Goal: Task Accomplishment & Management: Manage account settings

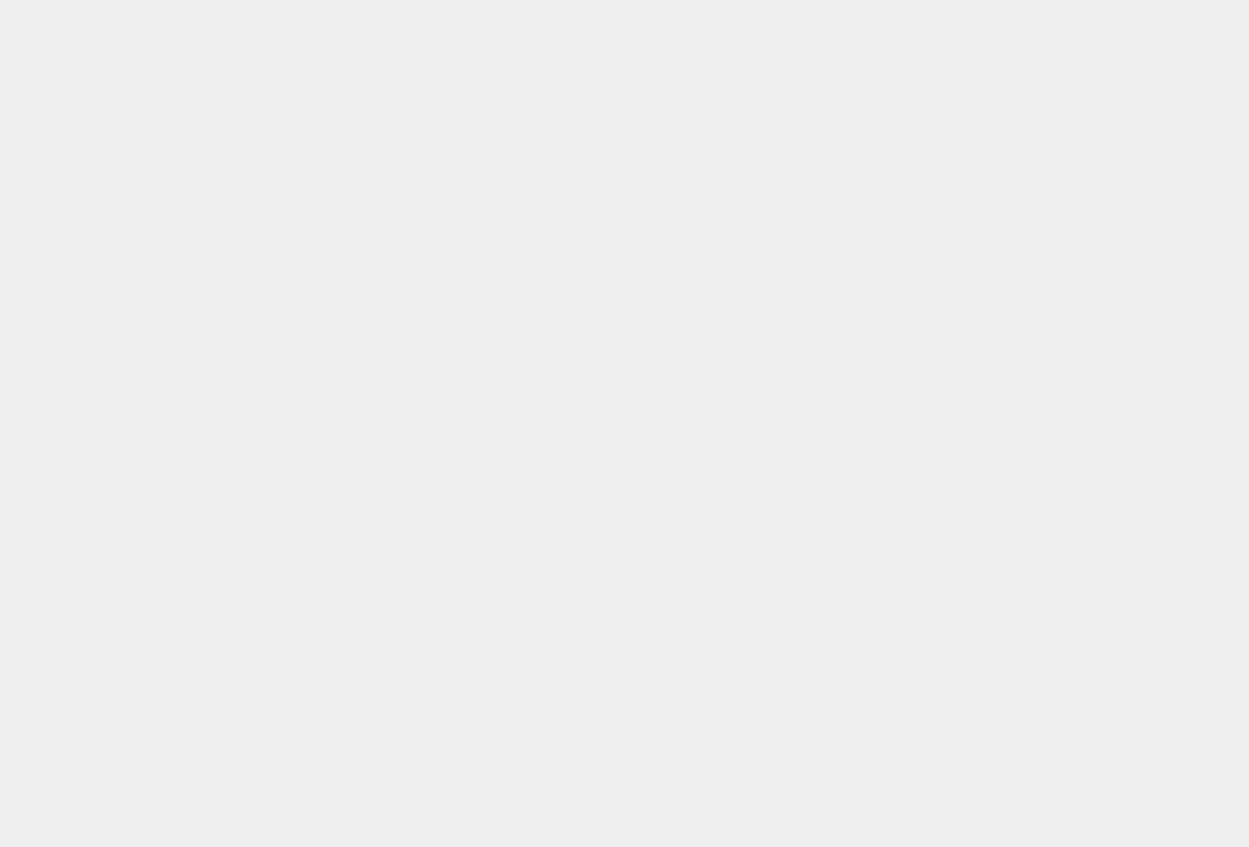
scroll to position [7, 0]
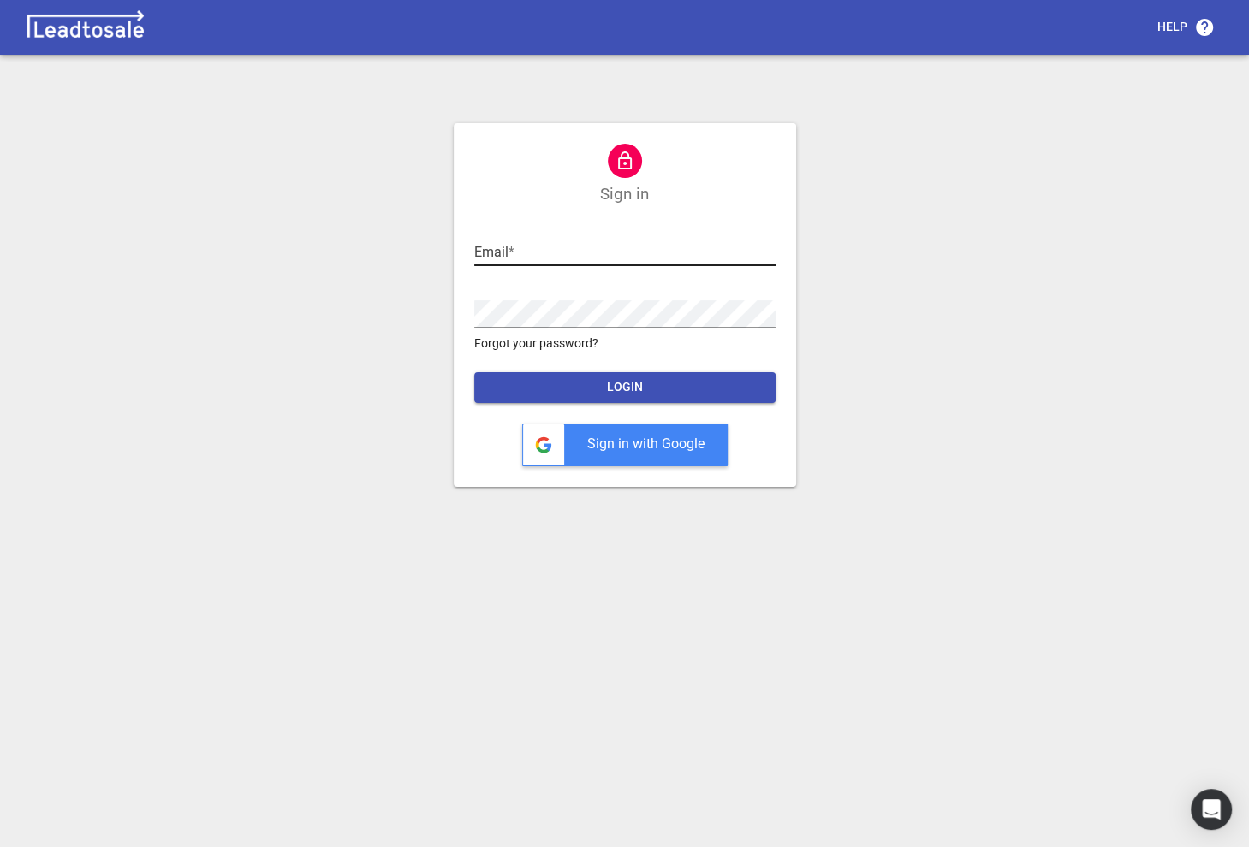
click at [496, 258] on input "text" at bounding box center [624, 252] width 301 height 27
click at [522, 257] on input "text" at bounding box center [624, 252] width 301 height 27
type input "nick@bluelightweb.co.nz"
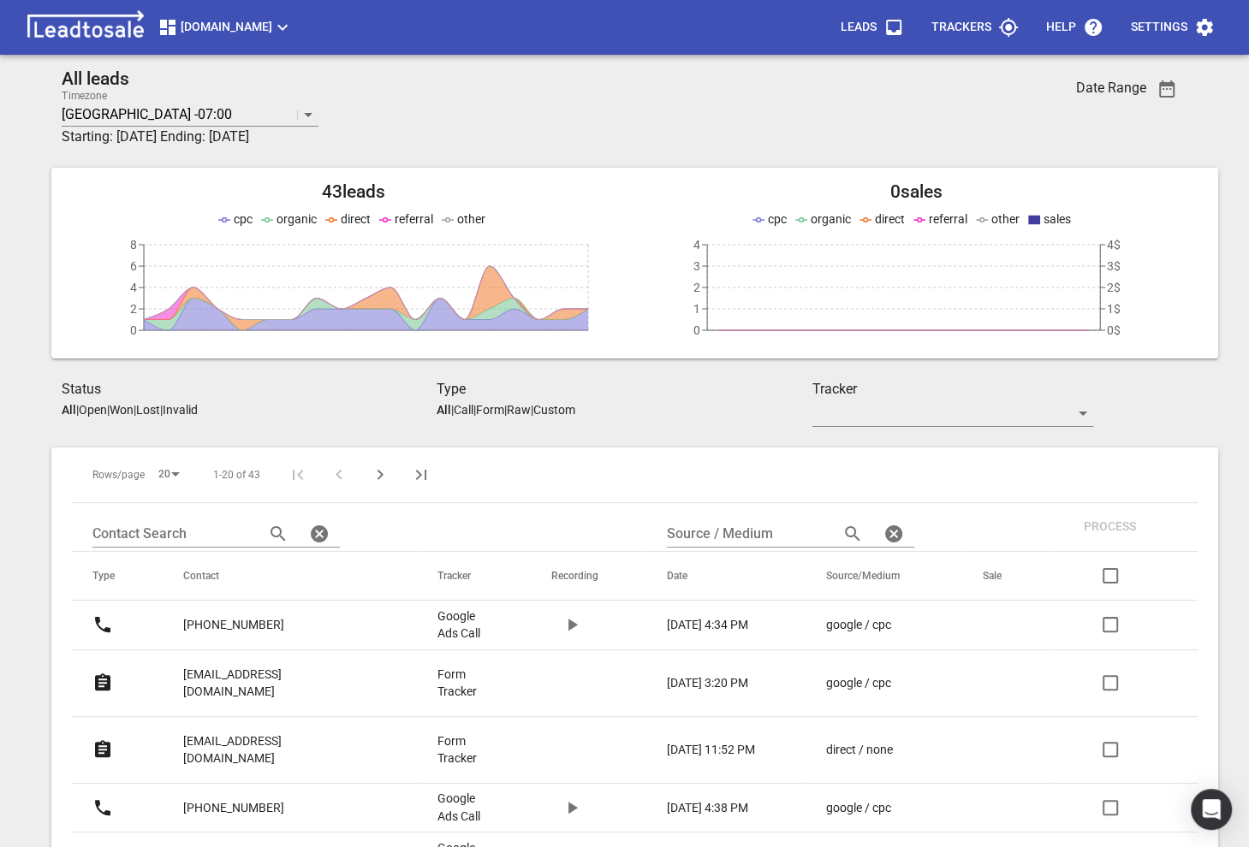
click at [235, 667] on p "[EMAIL_ADDRESS][DOMAIN_NAME]" at bounding box center [276, 683] width 186 height 35
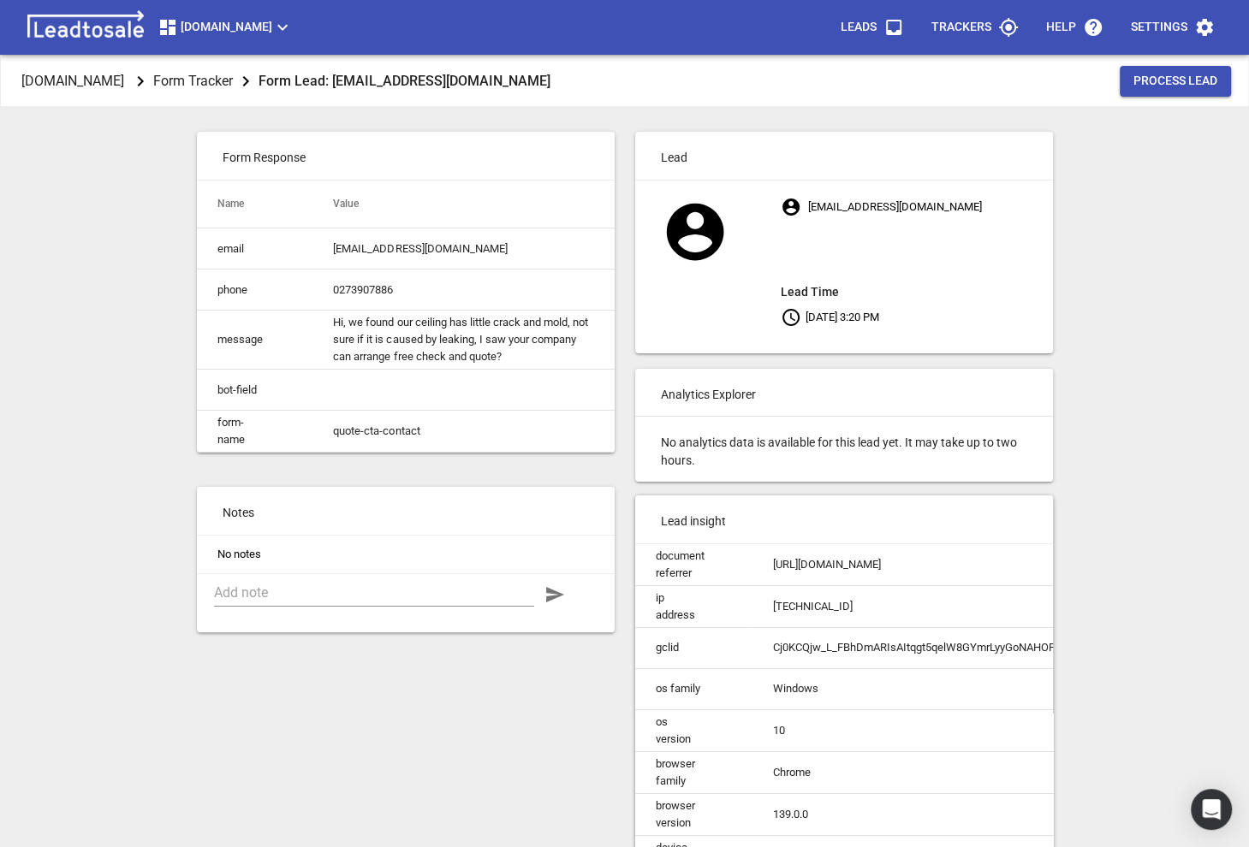
click at [235, 667] on div "Form Response Name Value email [EMAIL_ADDRESS][DOMAIN_NAME] phone [PHONE_NUMBER…" at bounding box center [406, 609] width 438 height 975
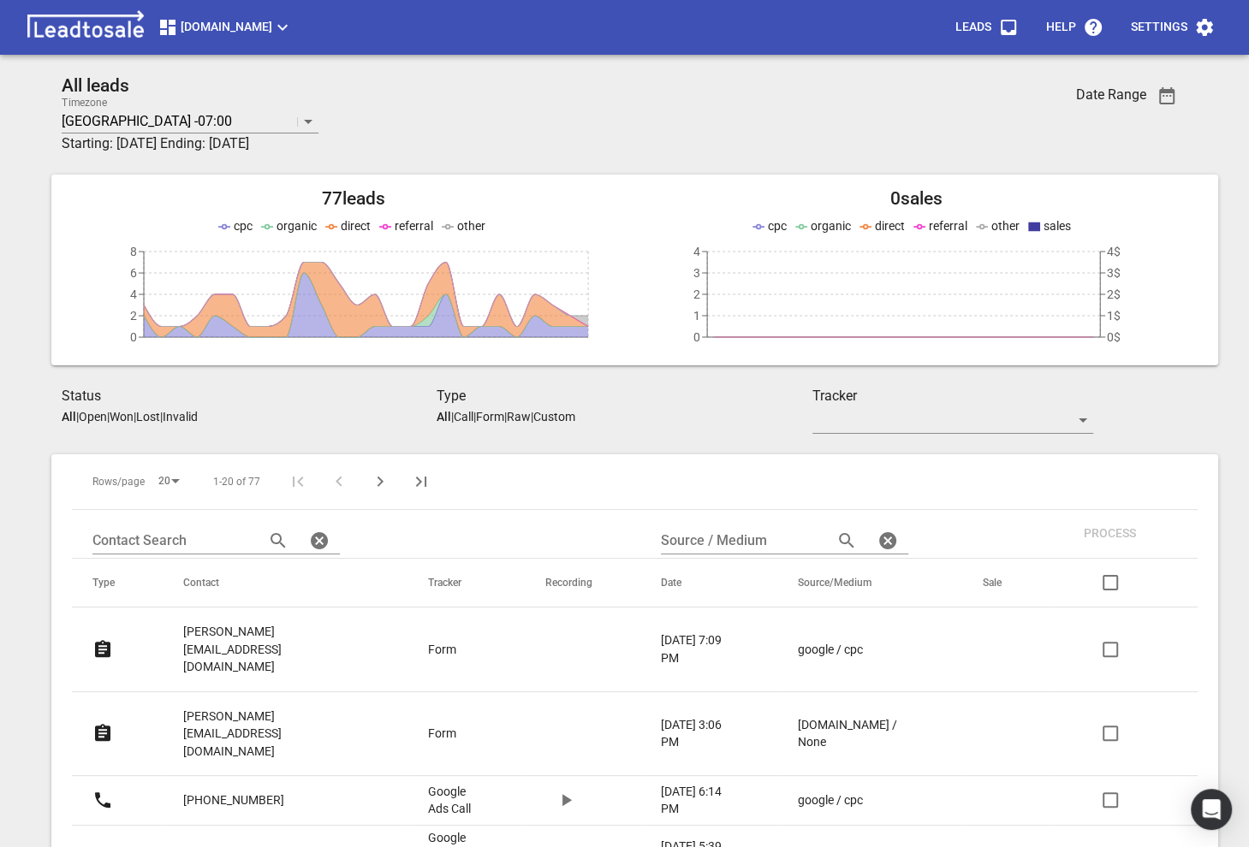
click at [193, 25] on span "Truckrepairsauckland.co.nz" at bounding box center [225, 27] width 135 height 21
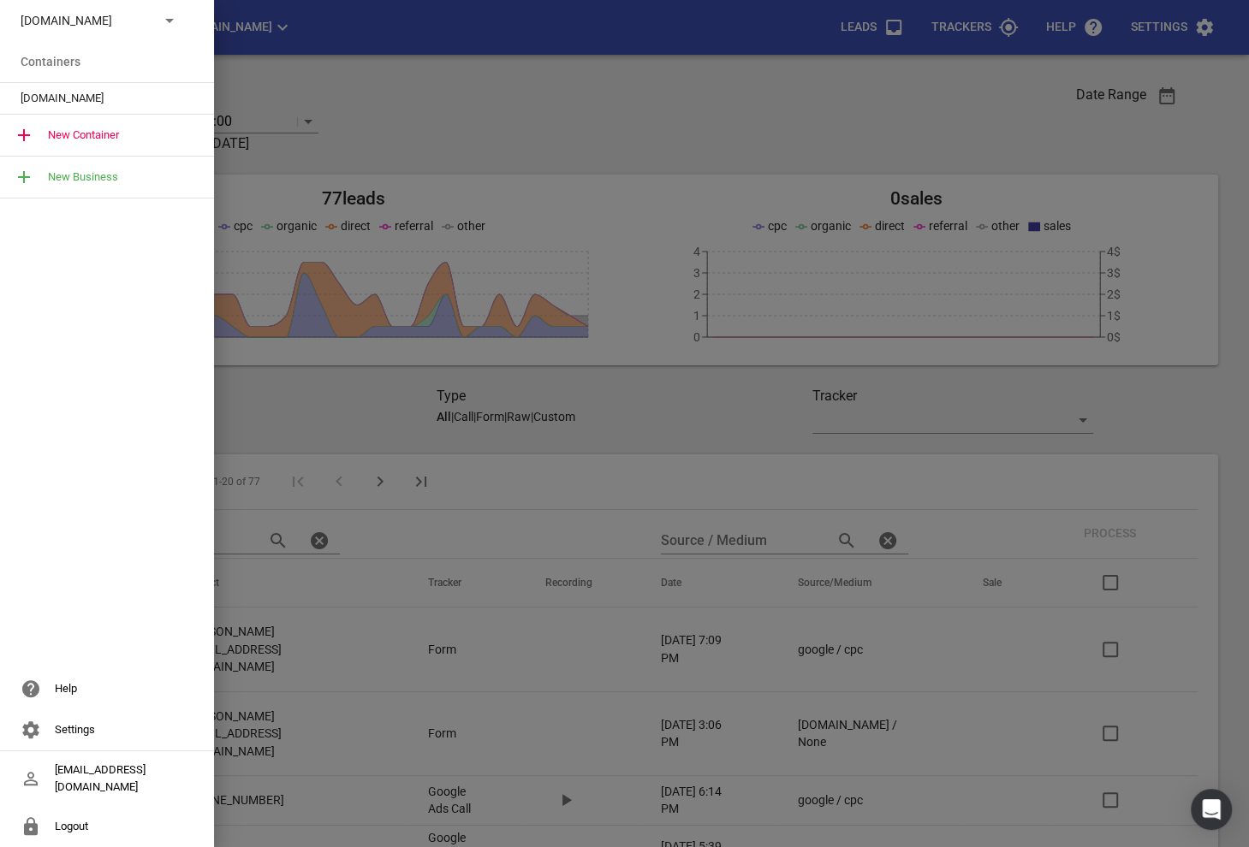
click at [181, 19] on div "Truckrepairsauckland.co.nz" at bounding box center [107, 20] width 214 height 41
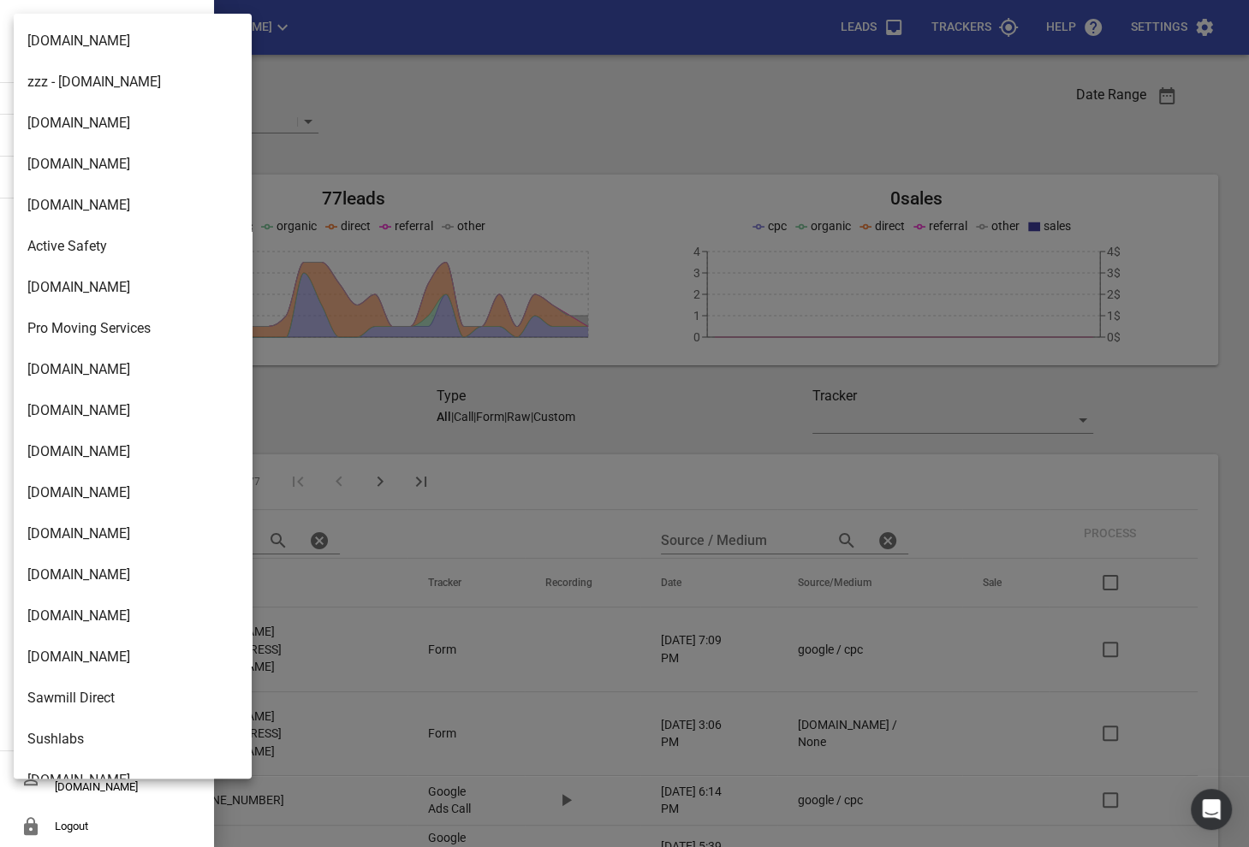
scroll to position [2780, 0]
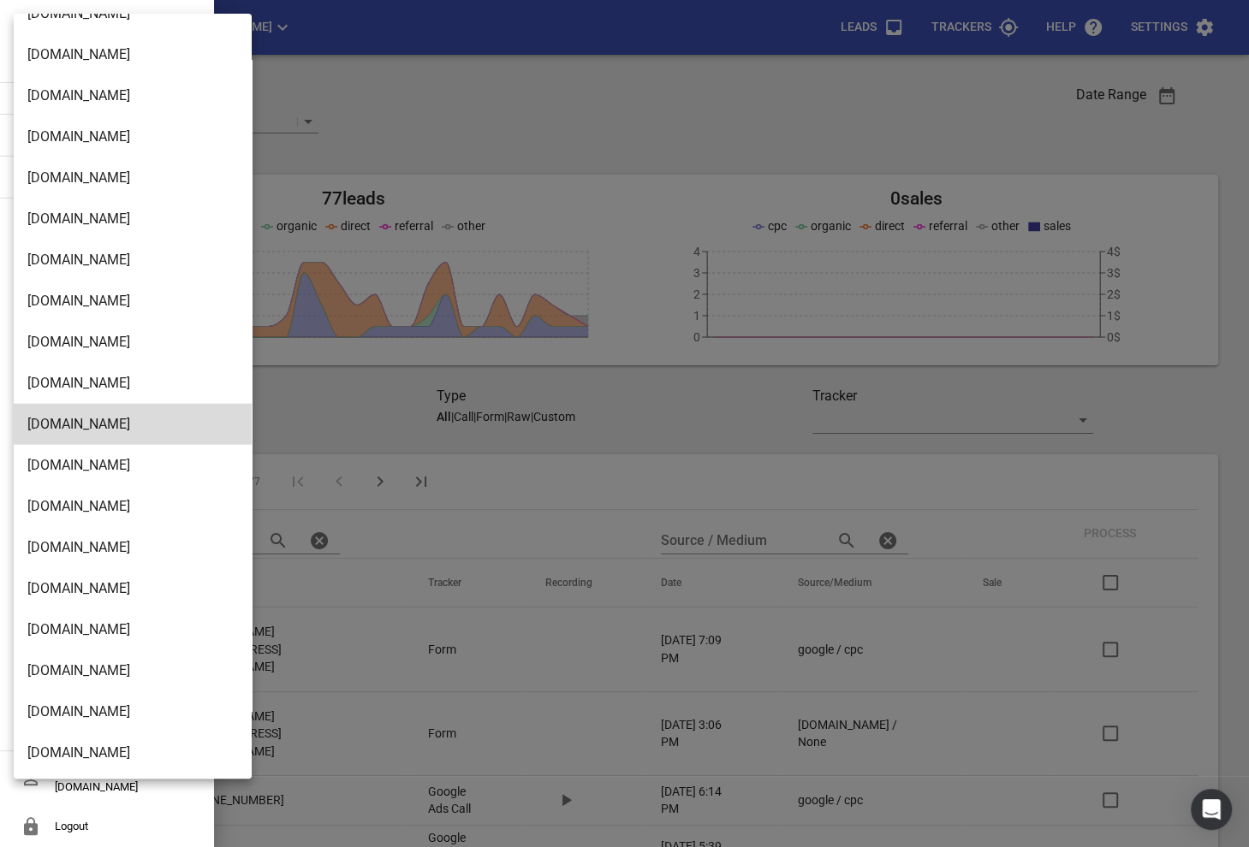
click at [62, 627] on li "[DOMAIN_NAME]" at bounding box center [133, 630] width 238 height 41
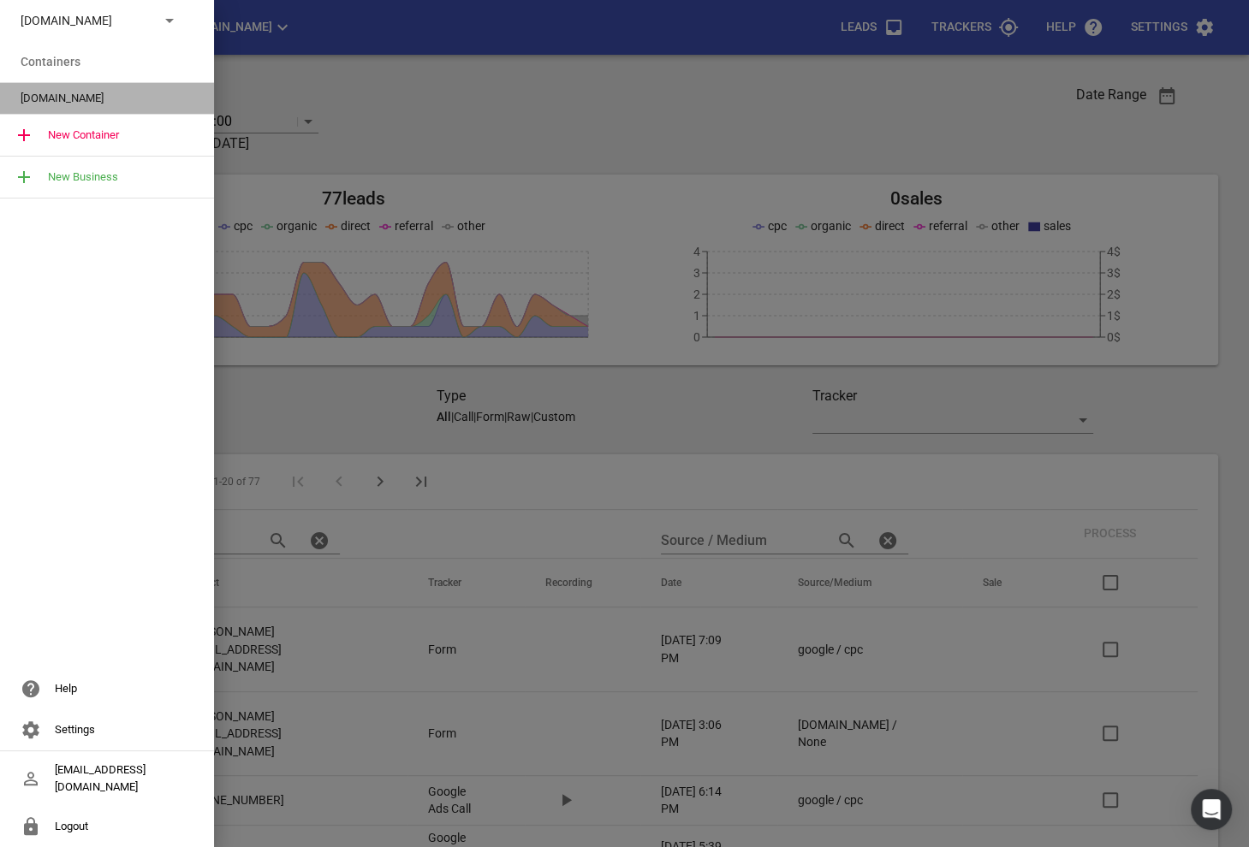
click at [45, 100] on span "[DOMAIN_NAME]" at bounding box center [100, 98] width 159 height 17
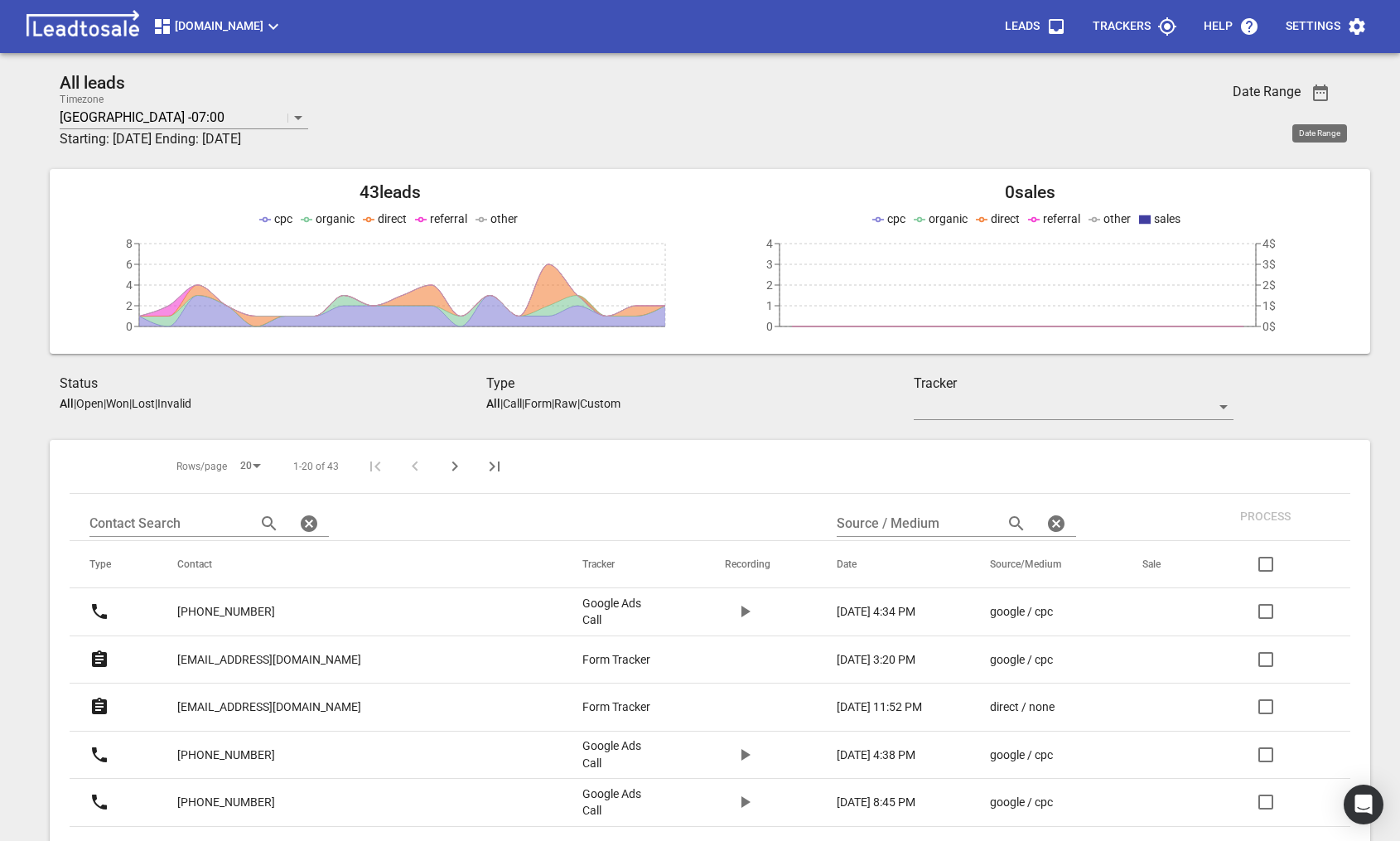
click at [1207, 81] on button "button" at bounding box center [1320, 92] width 40 height 40
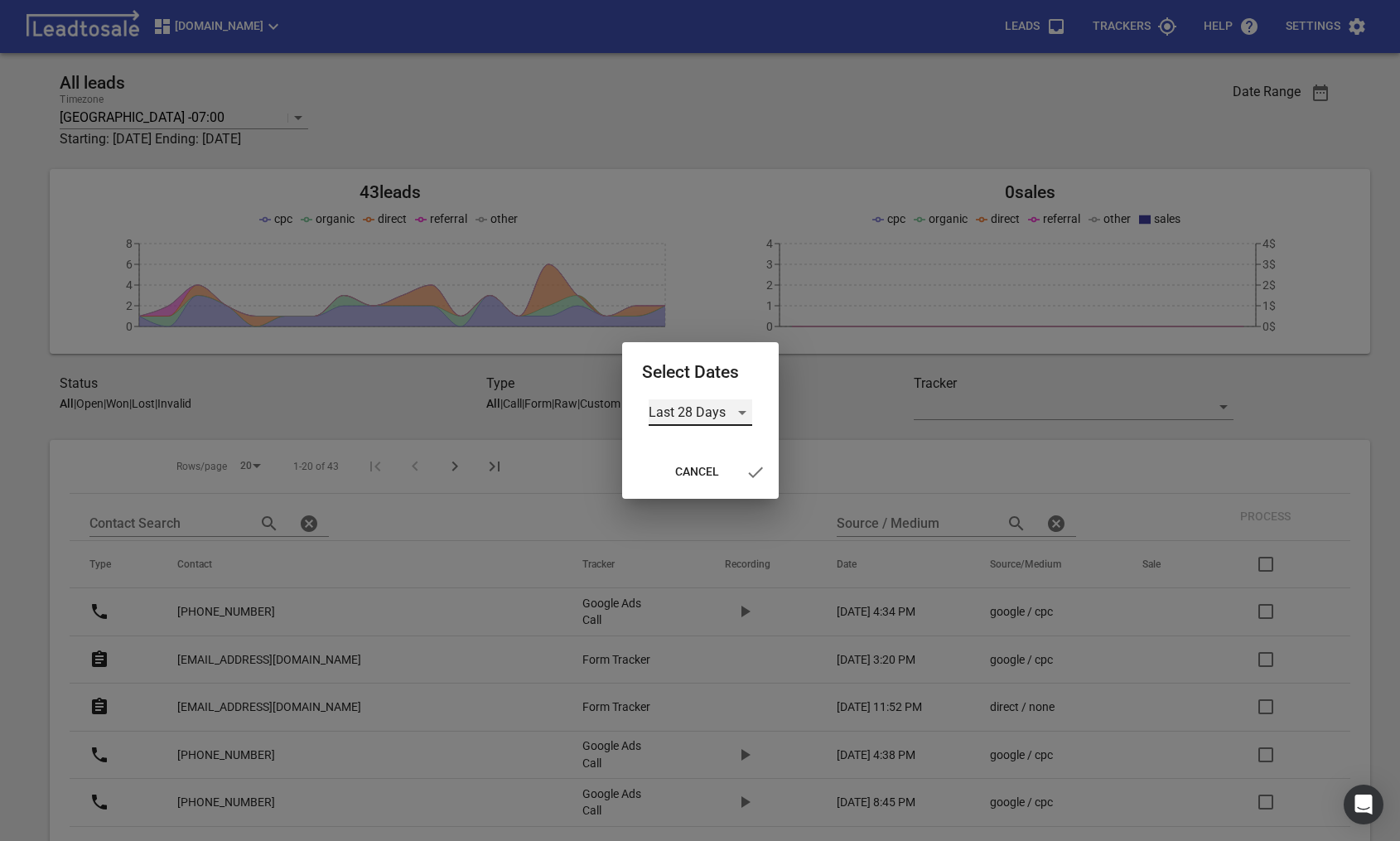
click at [703, 410] on div "Last 28 Days" at bounding box center [700, 412] width 104 height 26
click at [696, 485] on li "All Time" at bounding box center [700, 492] width 104 height 40
click at [729, 471] on span "button" at bounding box center [745, 472] width 40 height 20
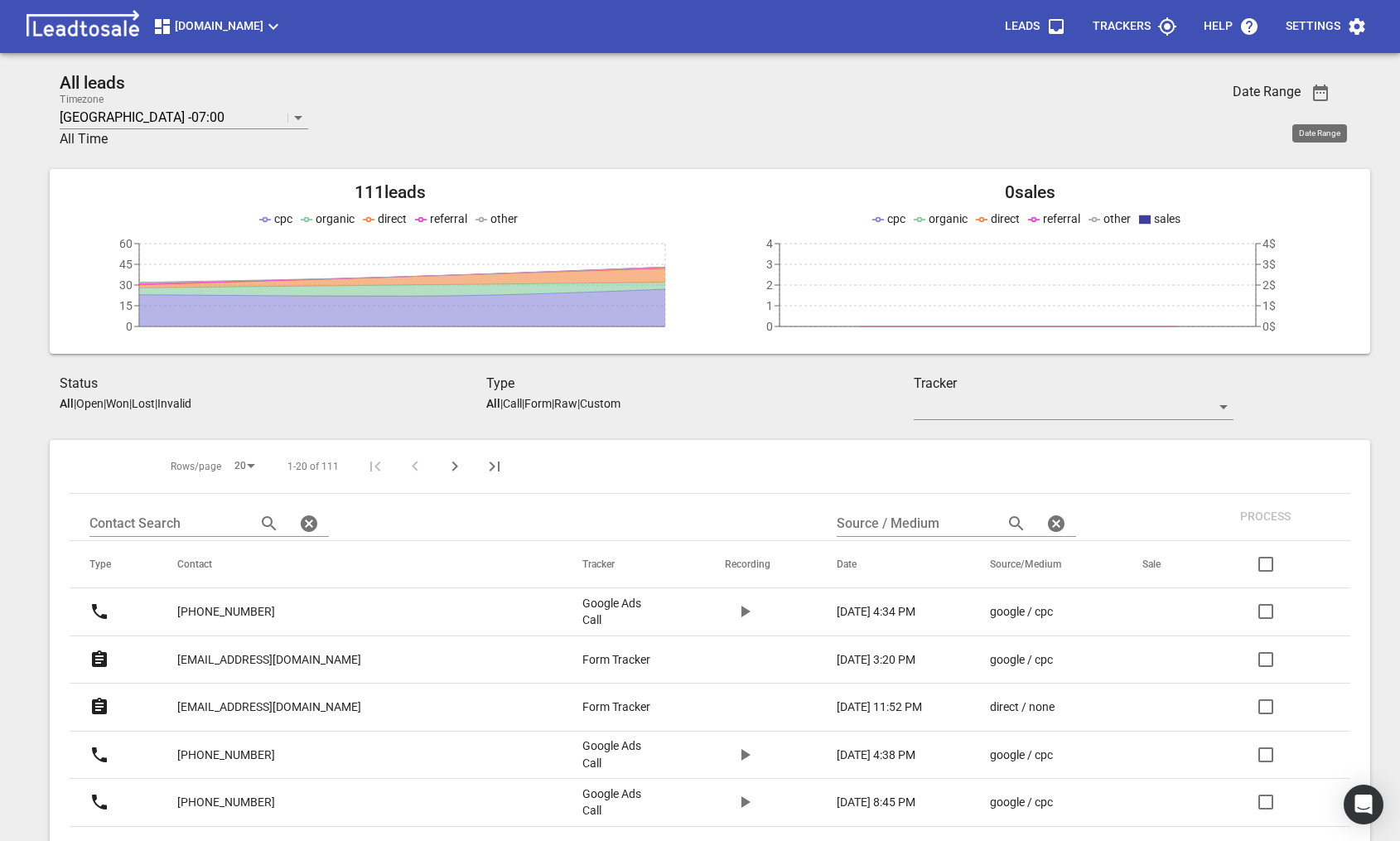
scroll to position [763, 0]
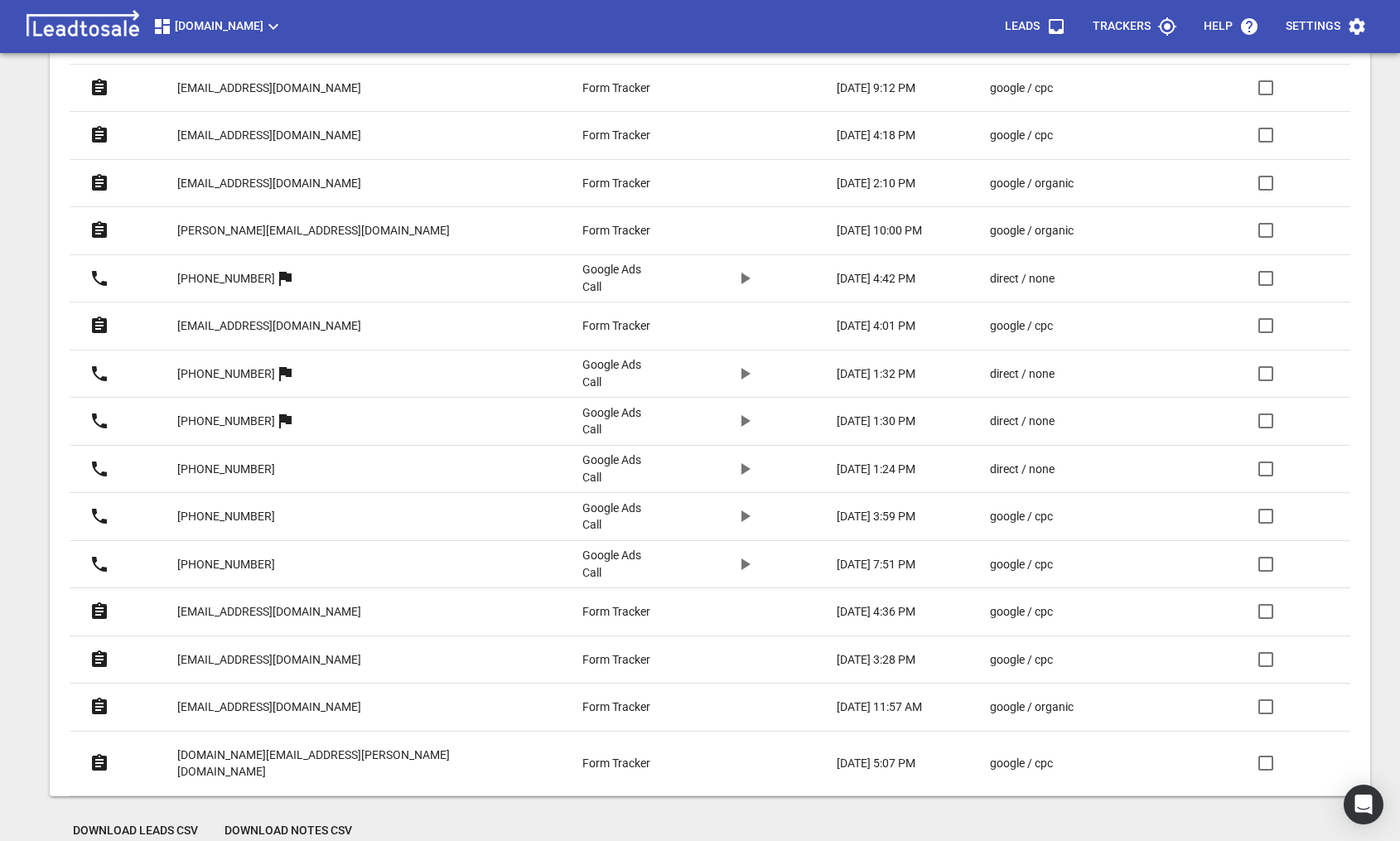
click at [147, 820] on span "Download Leads CSV" at bounding box center [134, 830] width 125 height 16
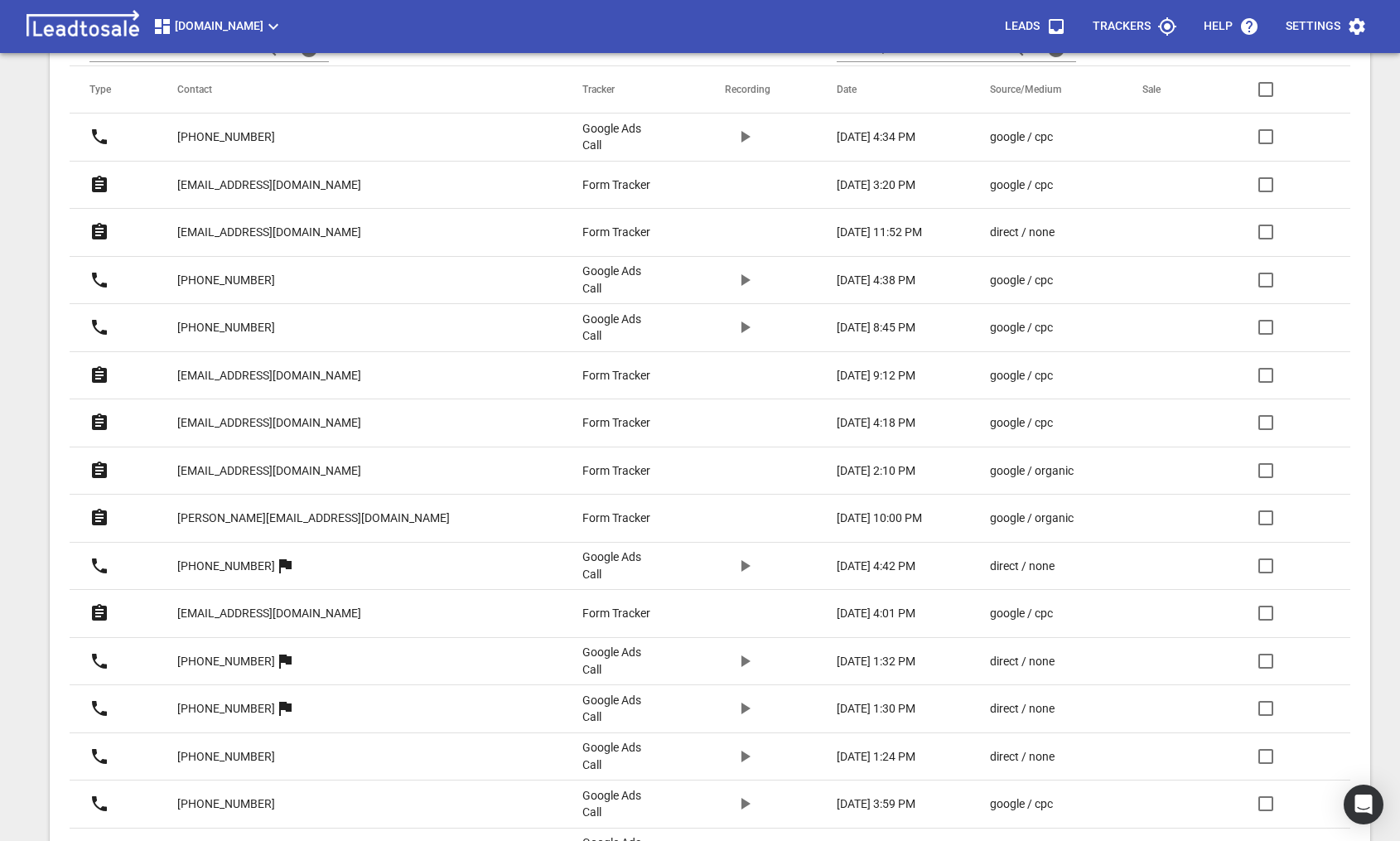
scroll to position [478, 0]
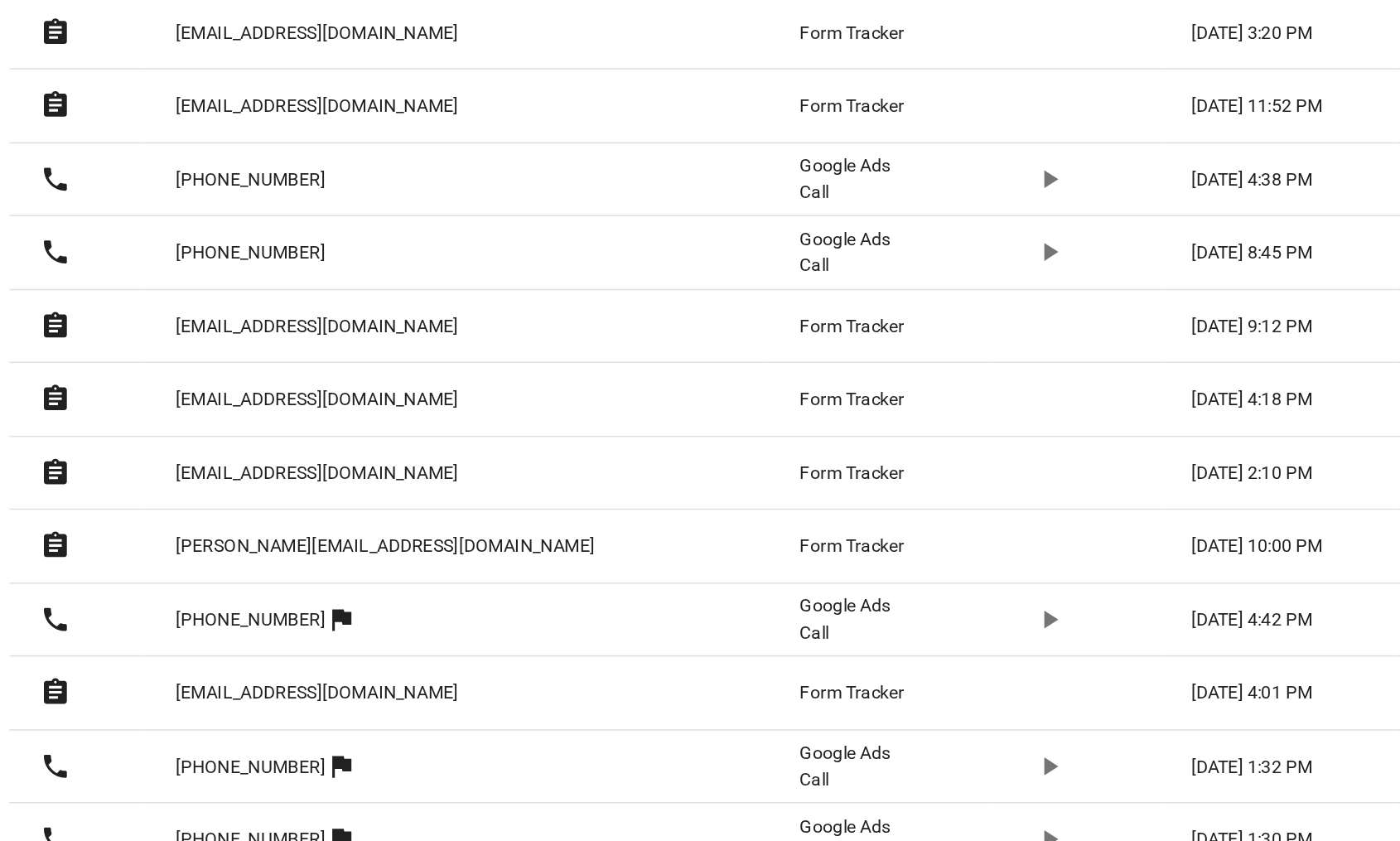
click at [260, 372] on p "zanepenno160@gmail.com" at bounding box center [269, 373] width 184 height 17
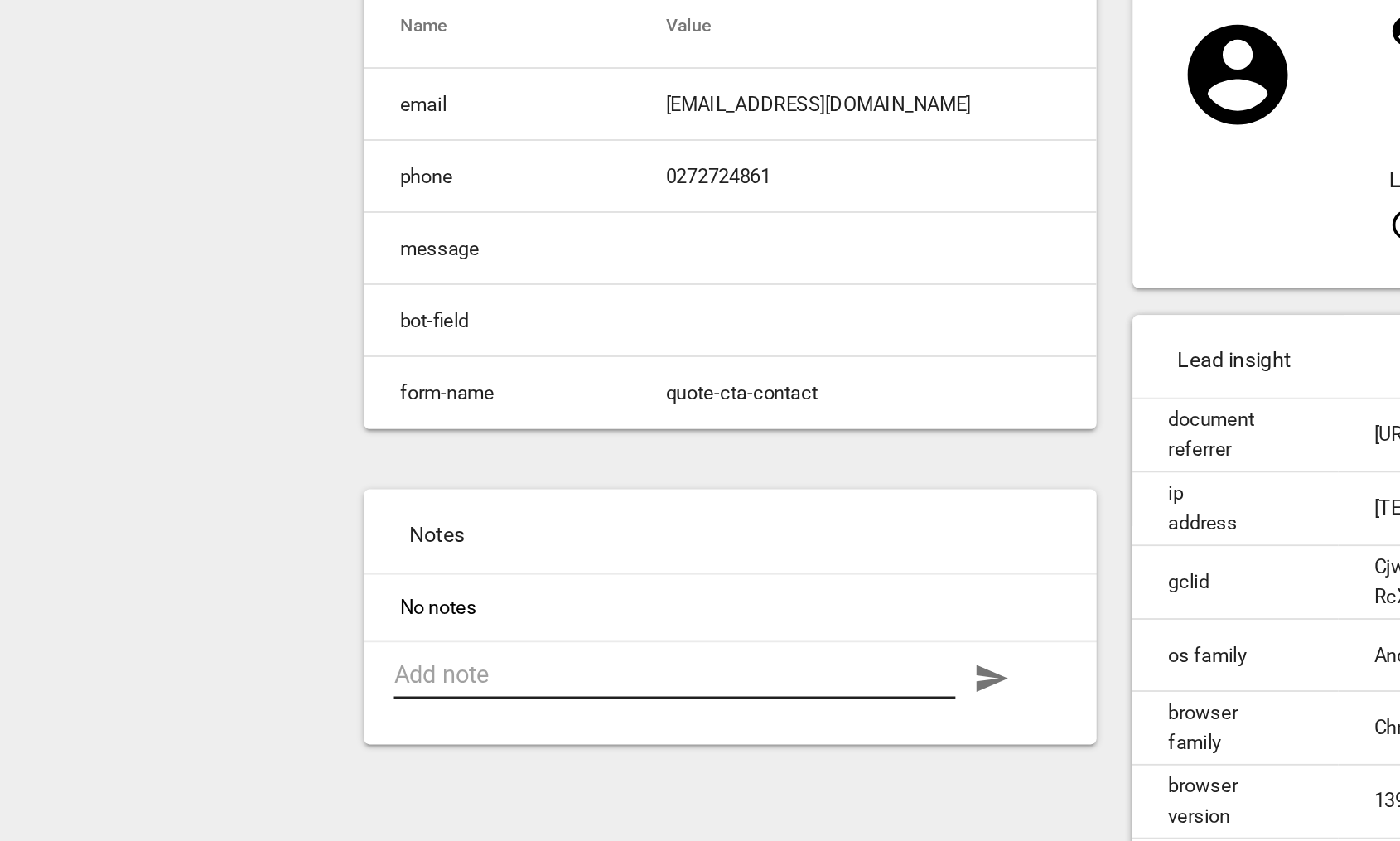
click at [358, 556] on textarea at bounding box center [457, 556] width 310 height 15
type textarea "k"
type textarea "kh"
type textarea "khh"
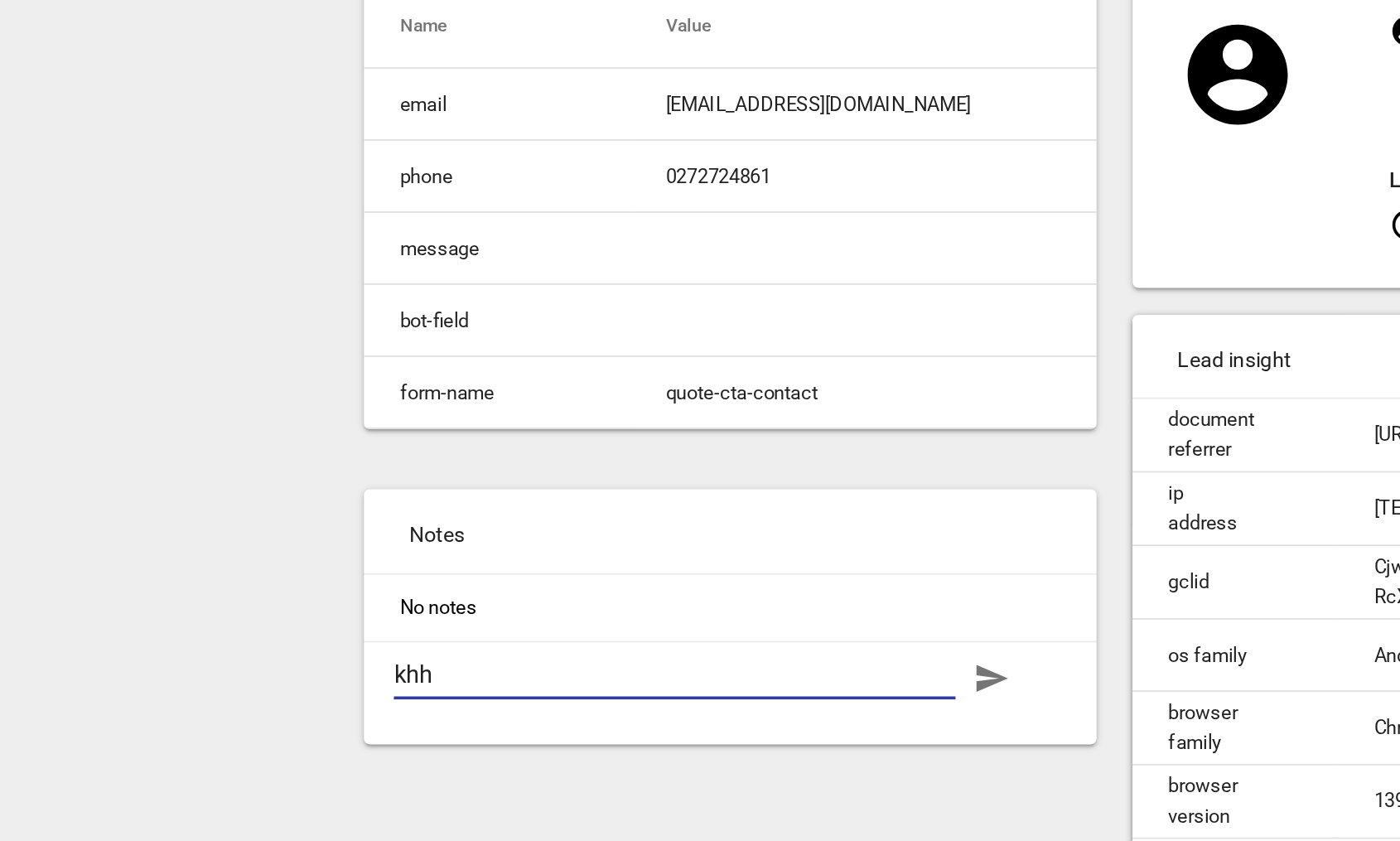
type textarea "khhg"
type textarea "khhgk"
type textarea "khhgkh"
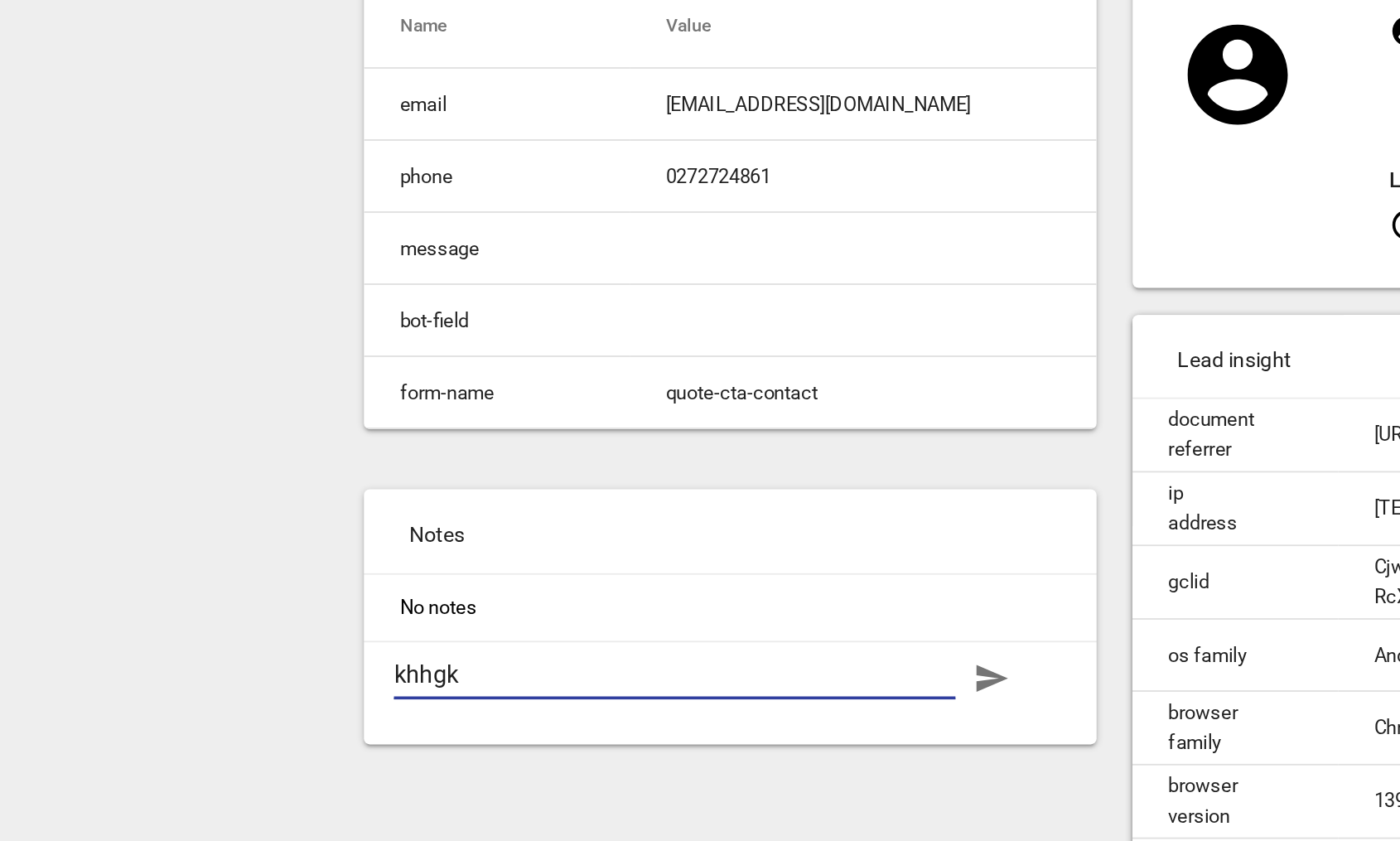
type textarea "khhgkh"
type textarea "khhgkhk"
type textarea "khhgkhks"
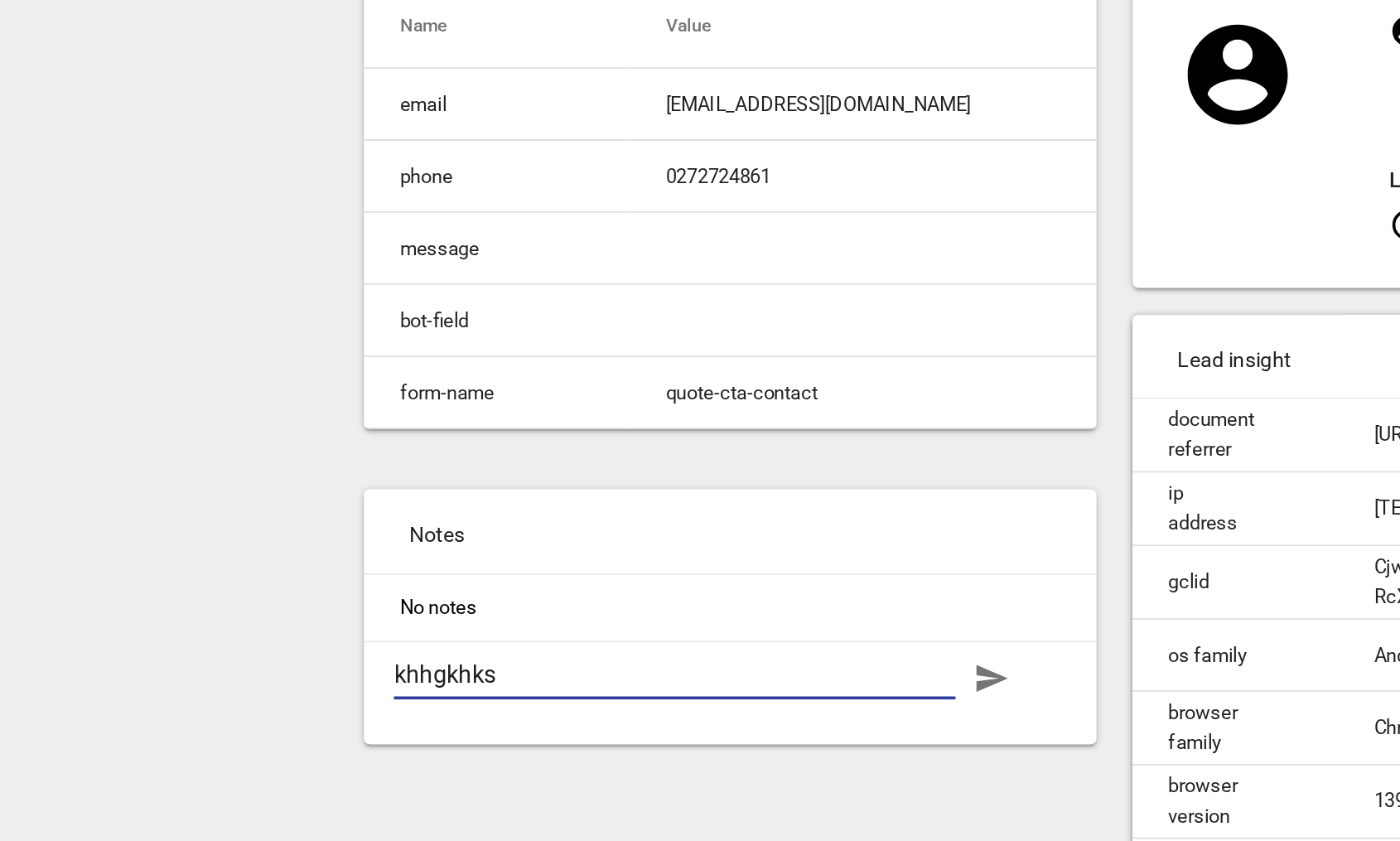
type textarea "khhgkhksg"
type textarea "khhgkhksg s"
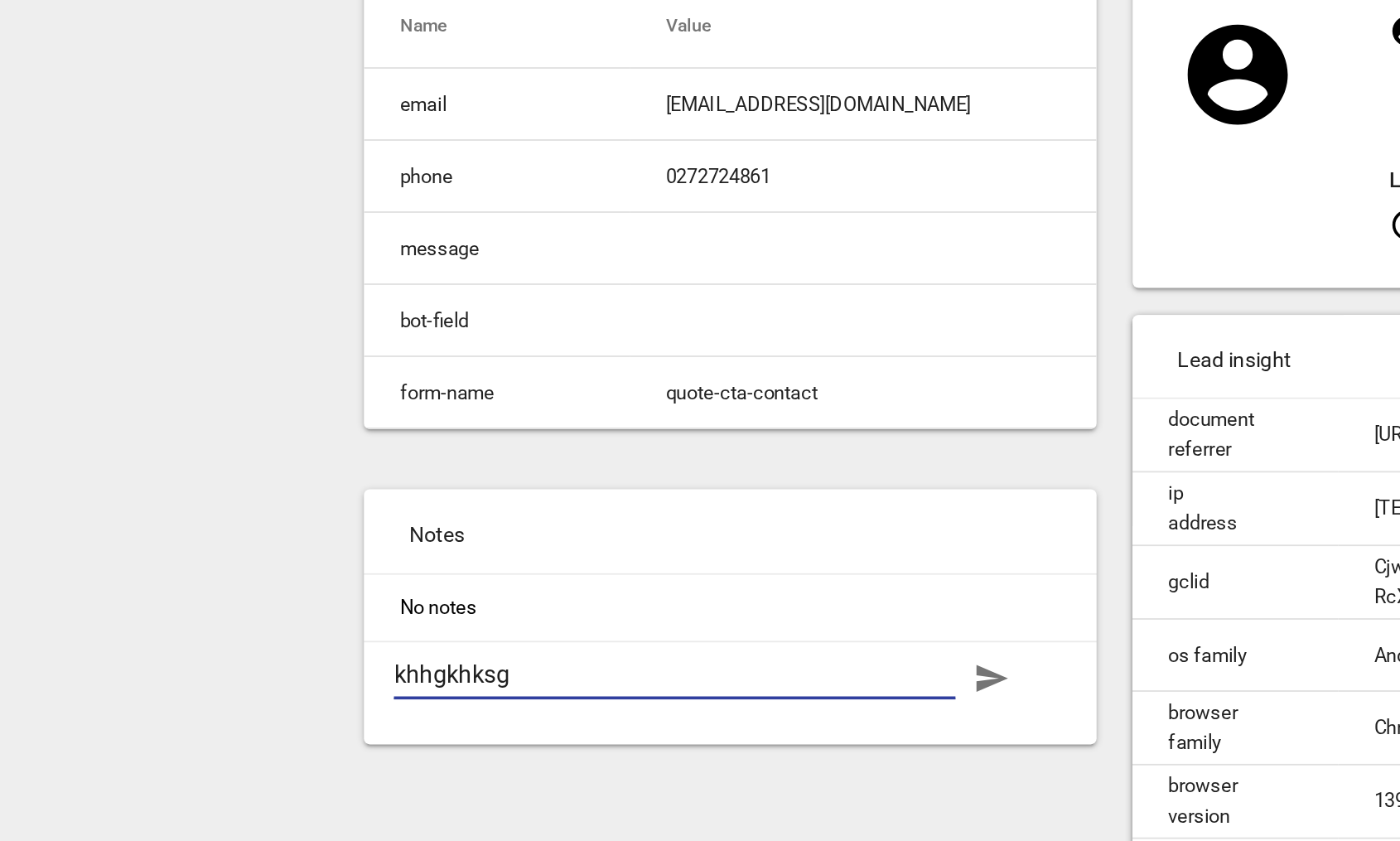
type textarea "khhgkhksg s"
type textarea "khhgkhksg sk"
type textarea "khhgkhksg skh"
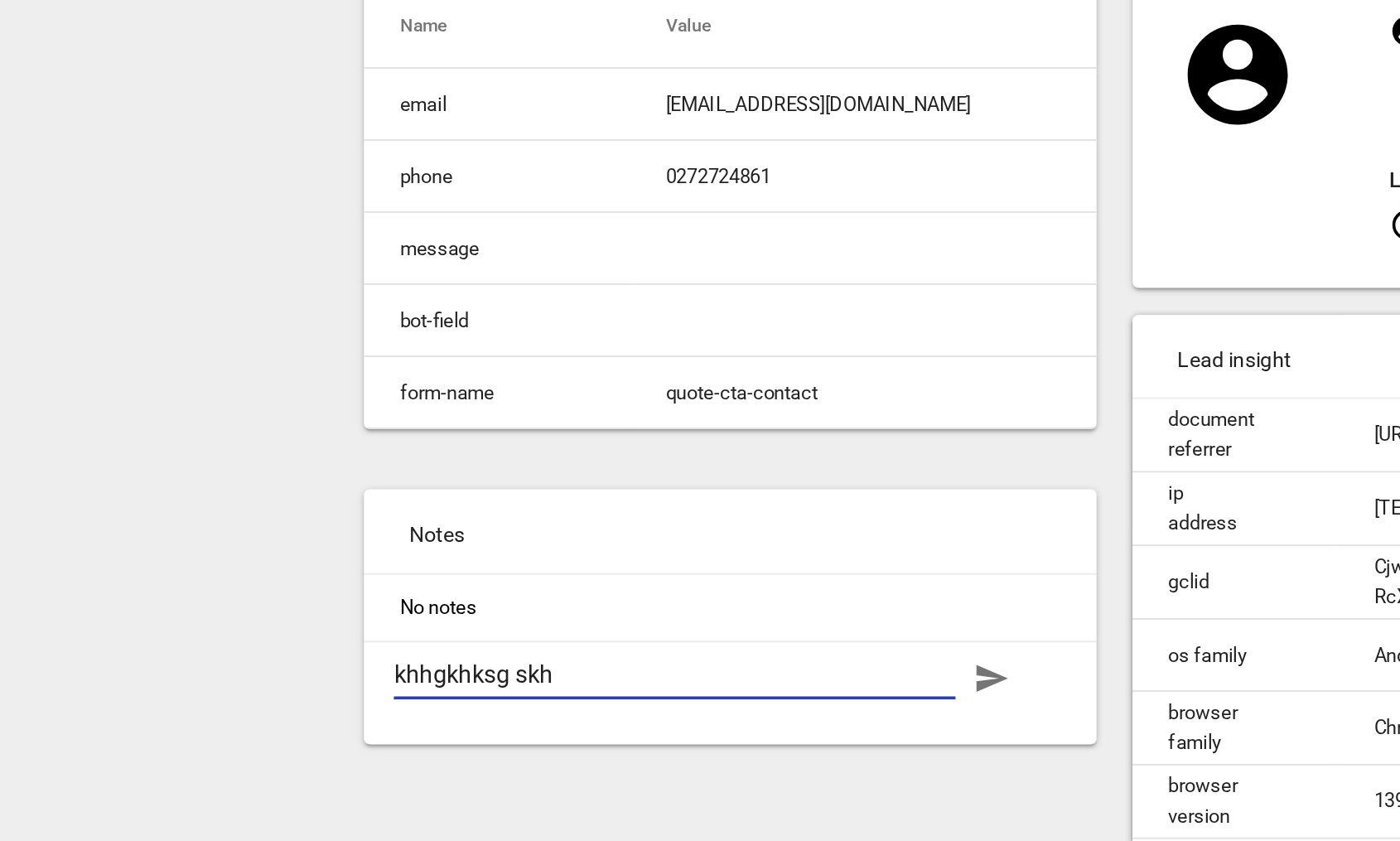
type textarea "khhgkhksg skhs"
type textarea "khhgkhksg skhsg"
type textarea "g"
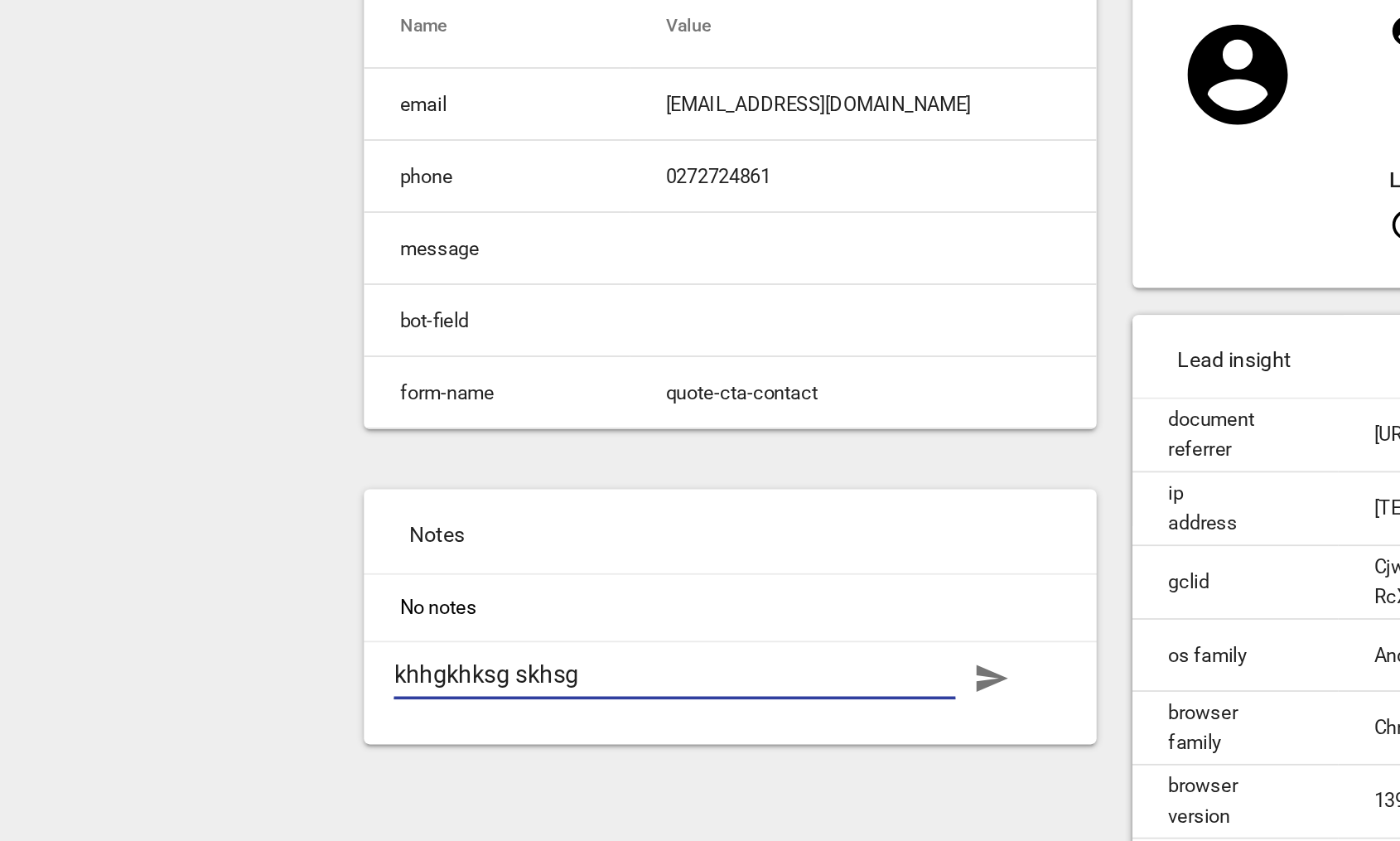
type textarea "g"
type textarea "go"
type textarea "goo"
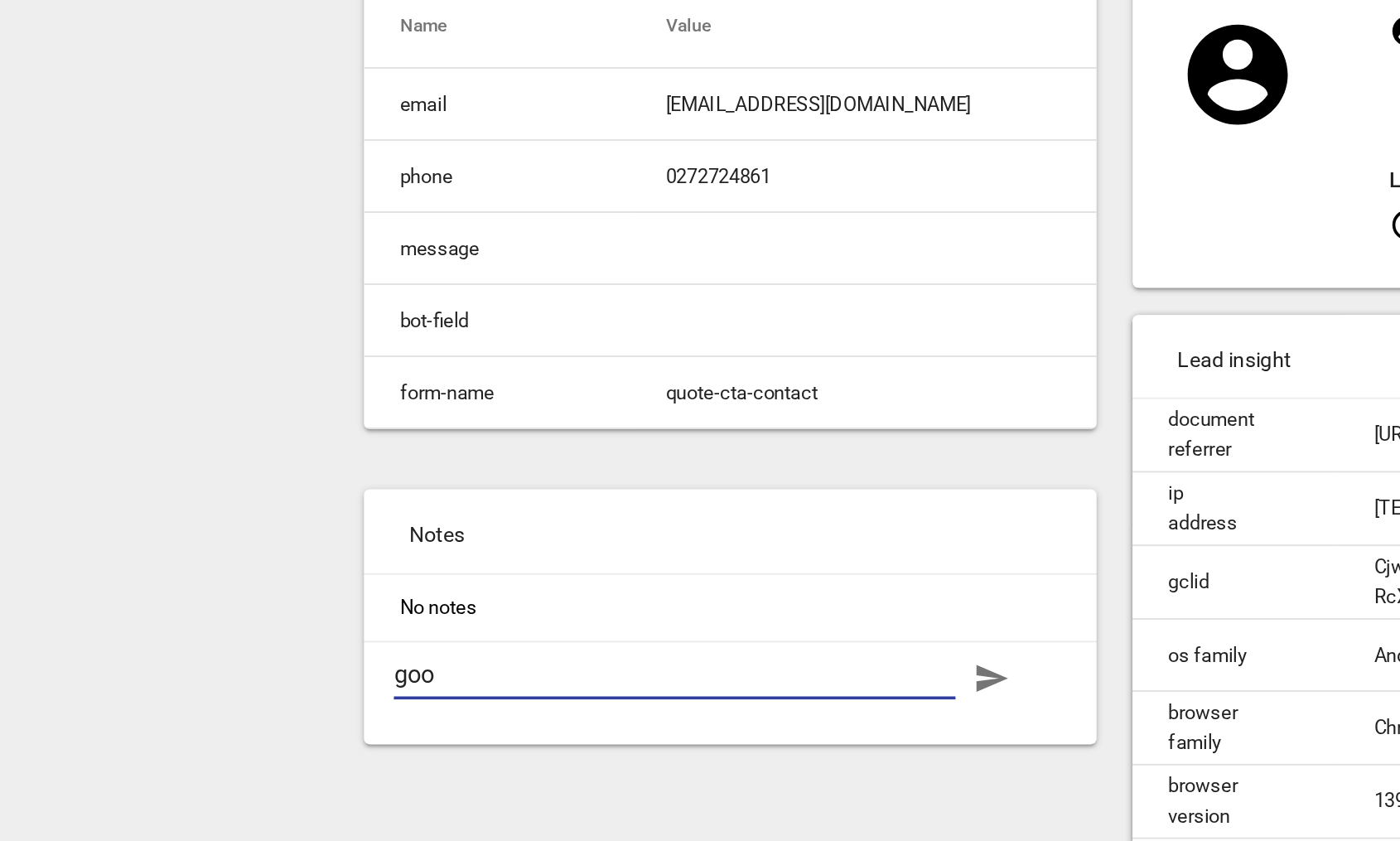
type textarea "good"
type textarea "q"
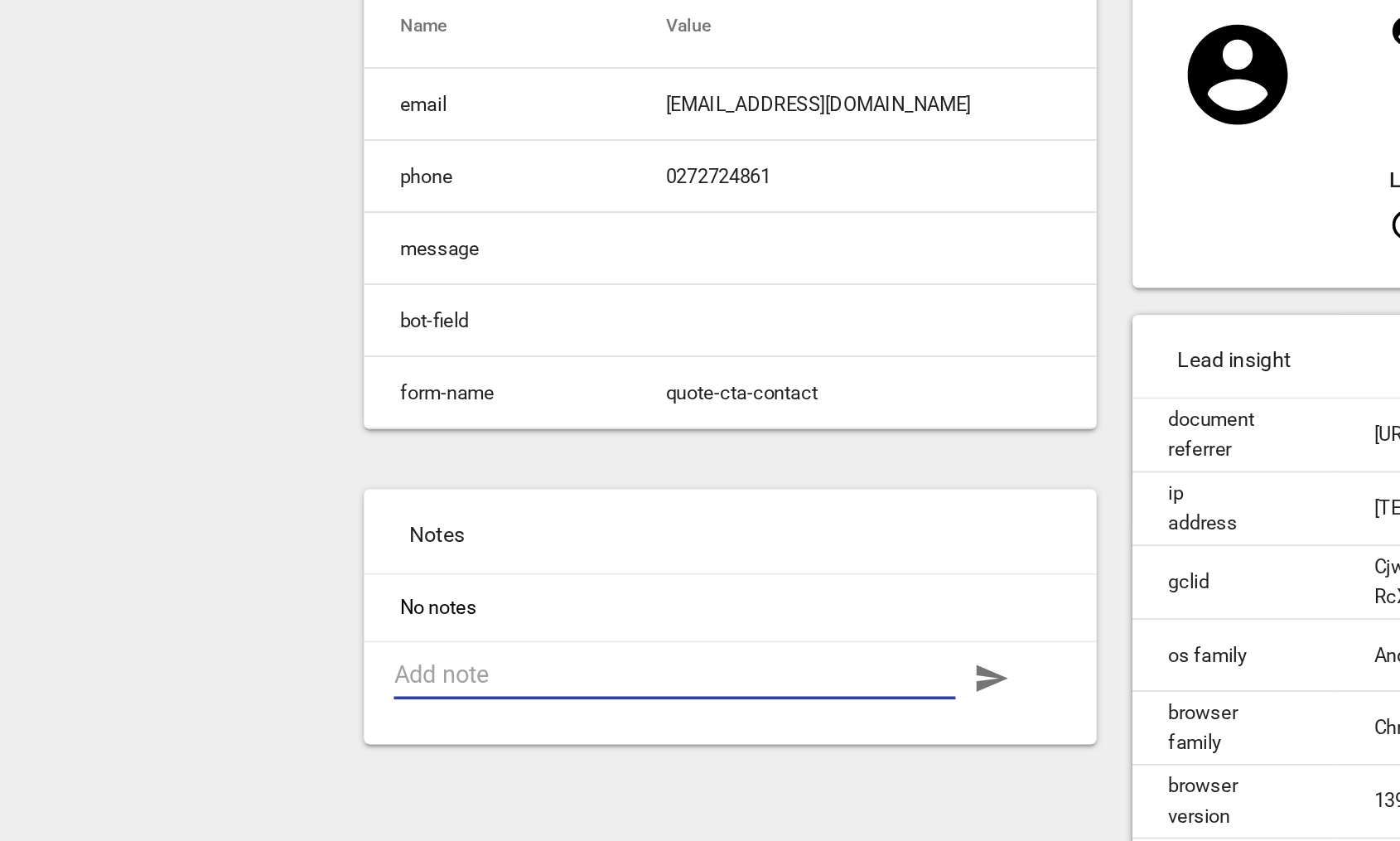
type textarea "q"
type textarea "qu"
type textarea "quo"
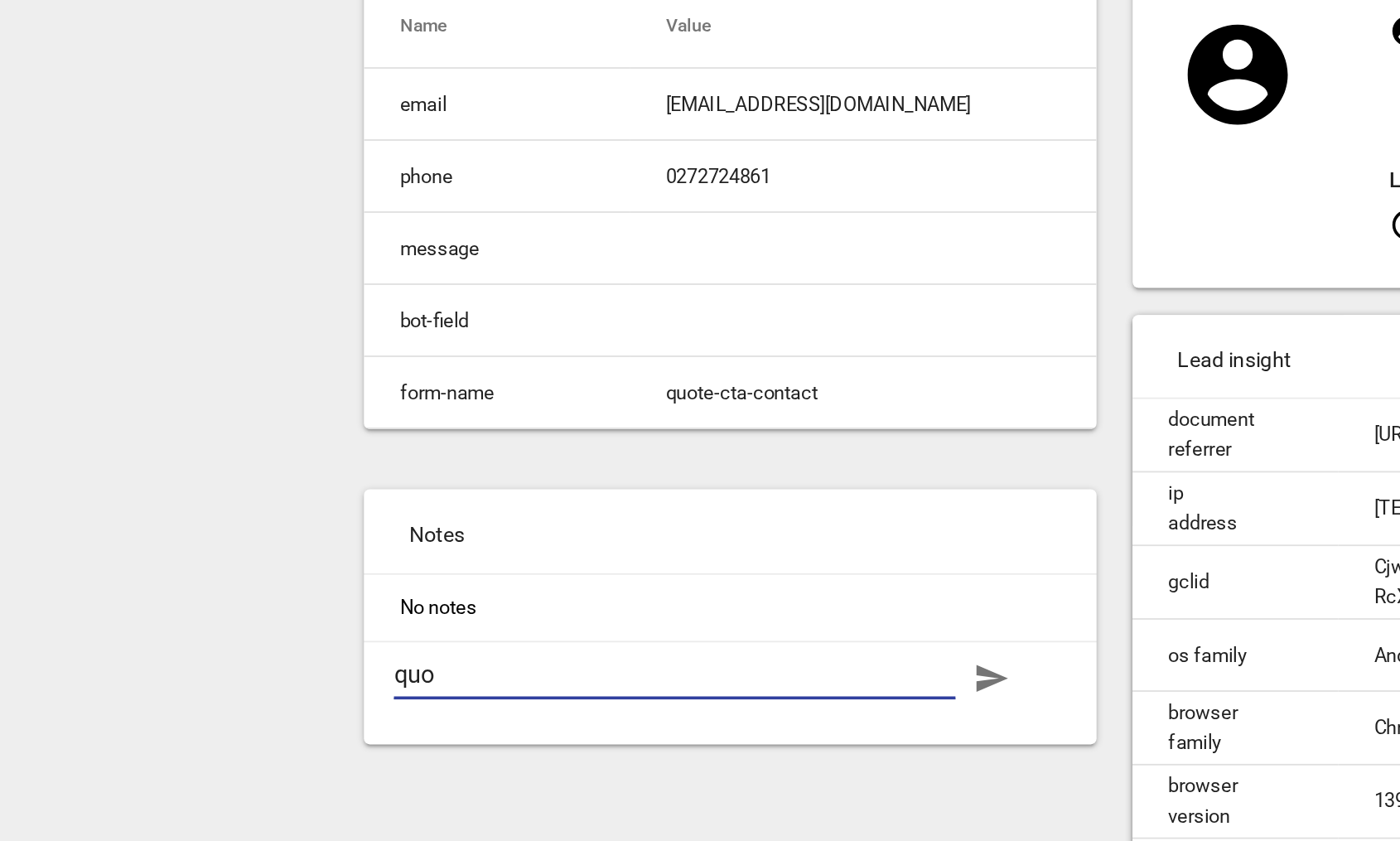
type textarea "quot"
type textarea "quote"
type textarea "quotes"
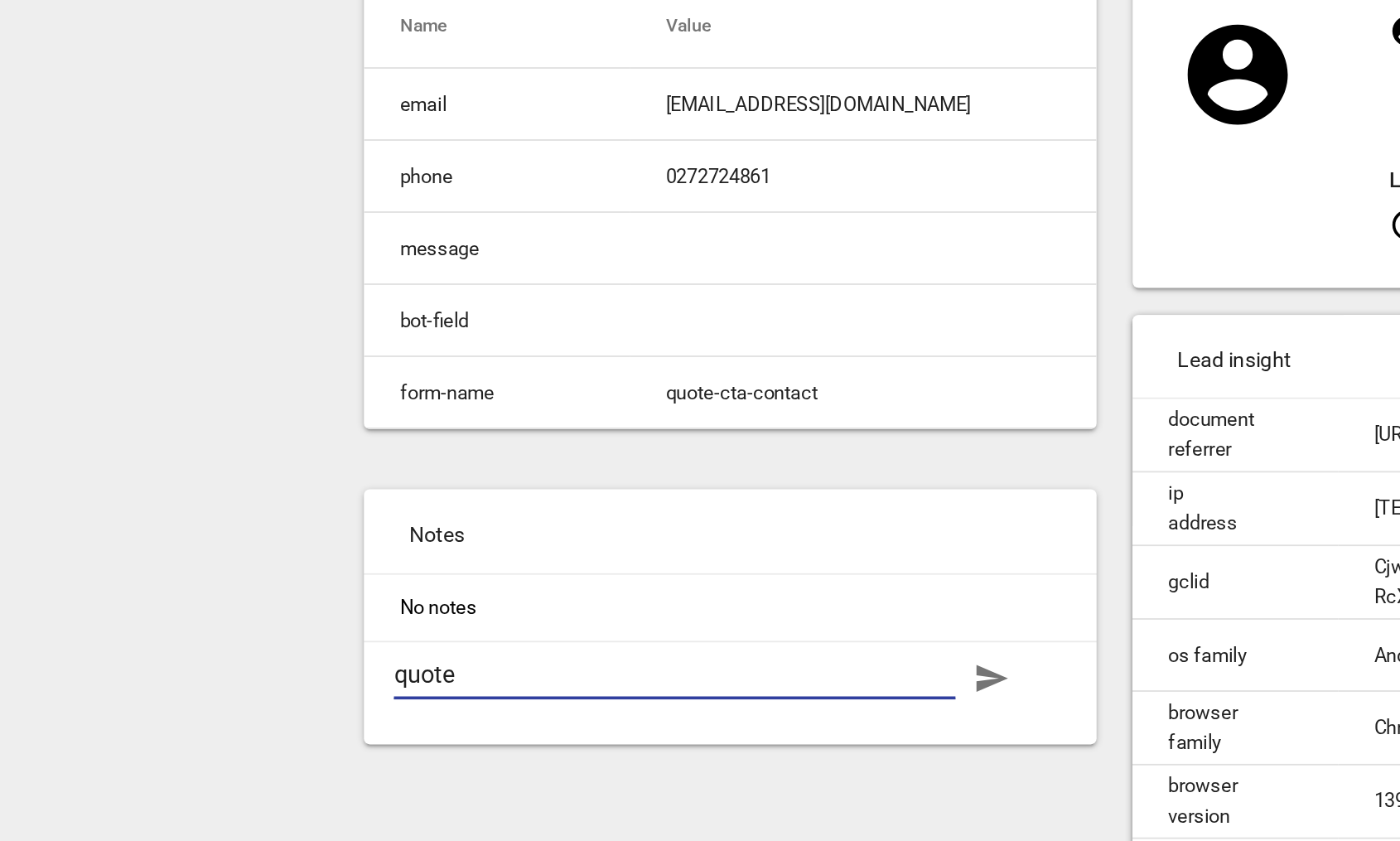
type textarea "quotes"
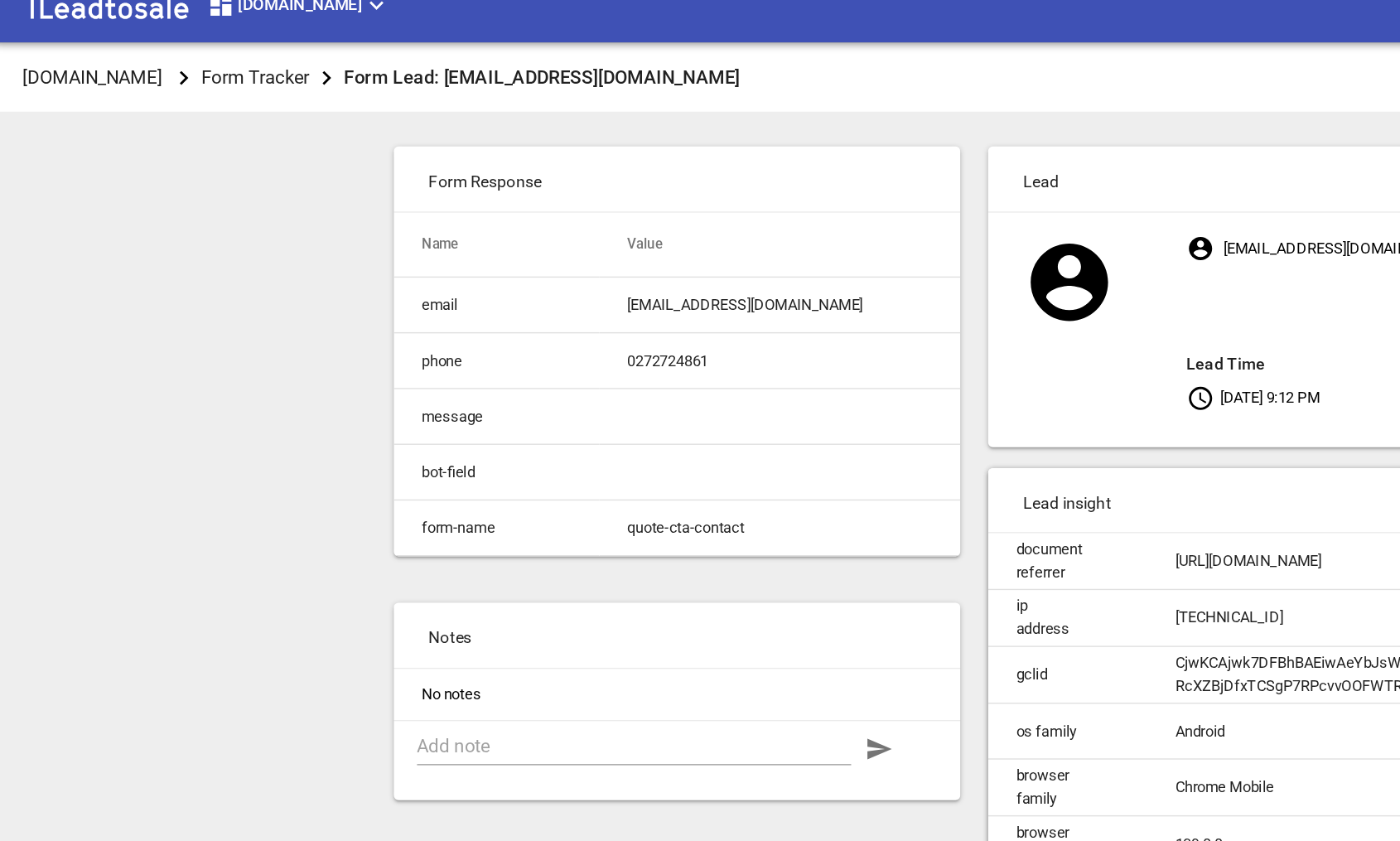
click at [190, 446] on div "Modernroofing.co.nz Form Tracker Form Lead: zanepenno160@gmail.com Process Lead…" at bounding box center [700, 474] width 1386 height 841
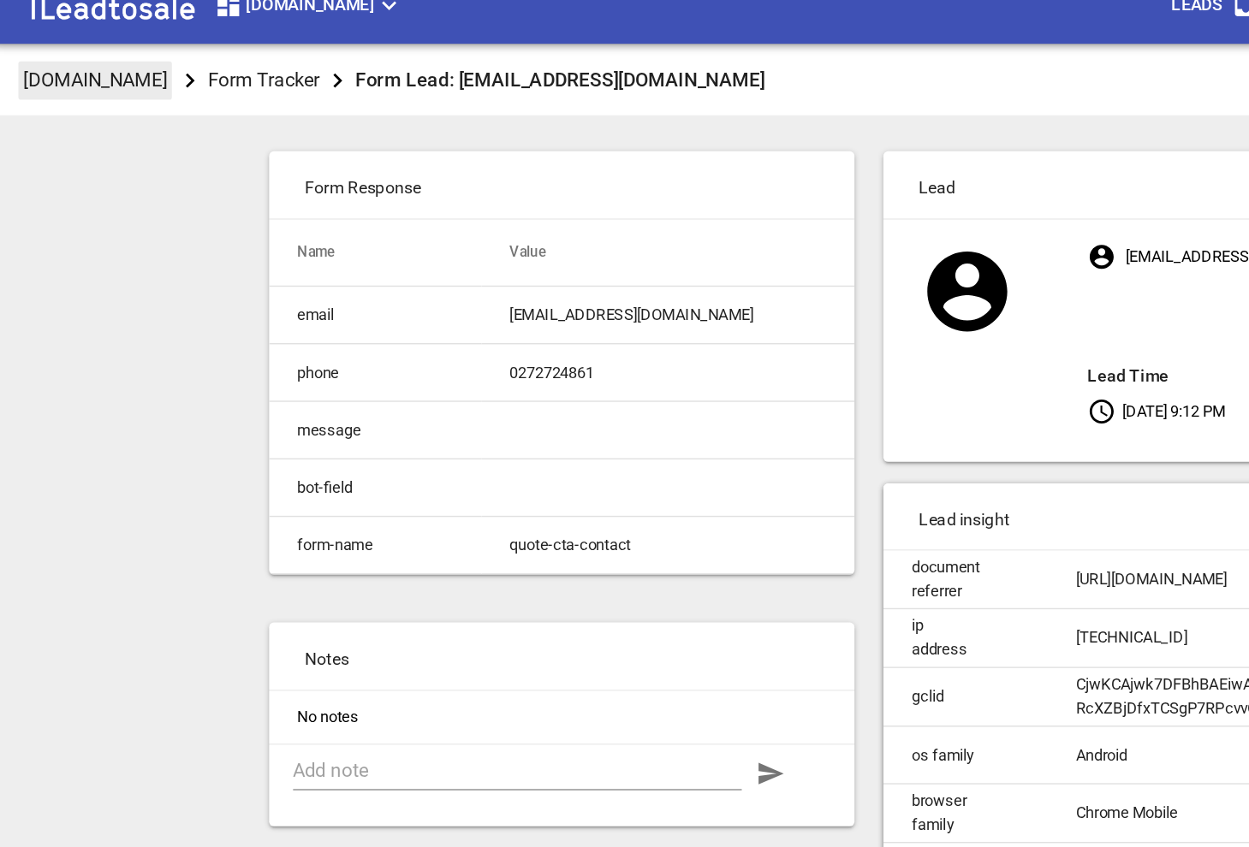
click at [98, 73] on p "[DOMAIN_NAME]" at bounding box center [72, 81] width 103 height 20
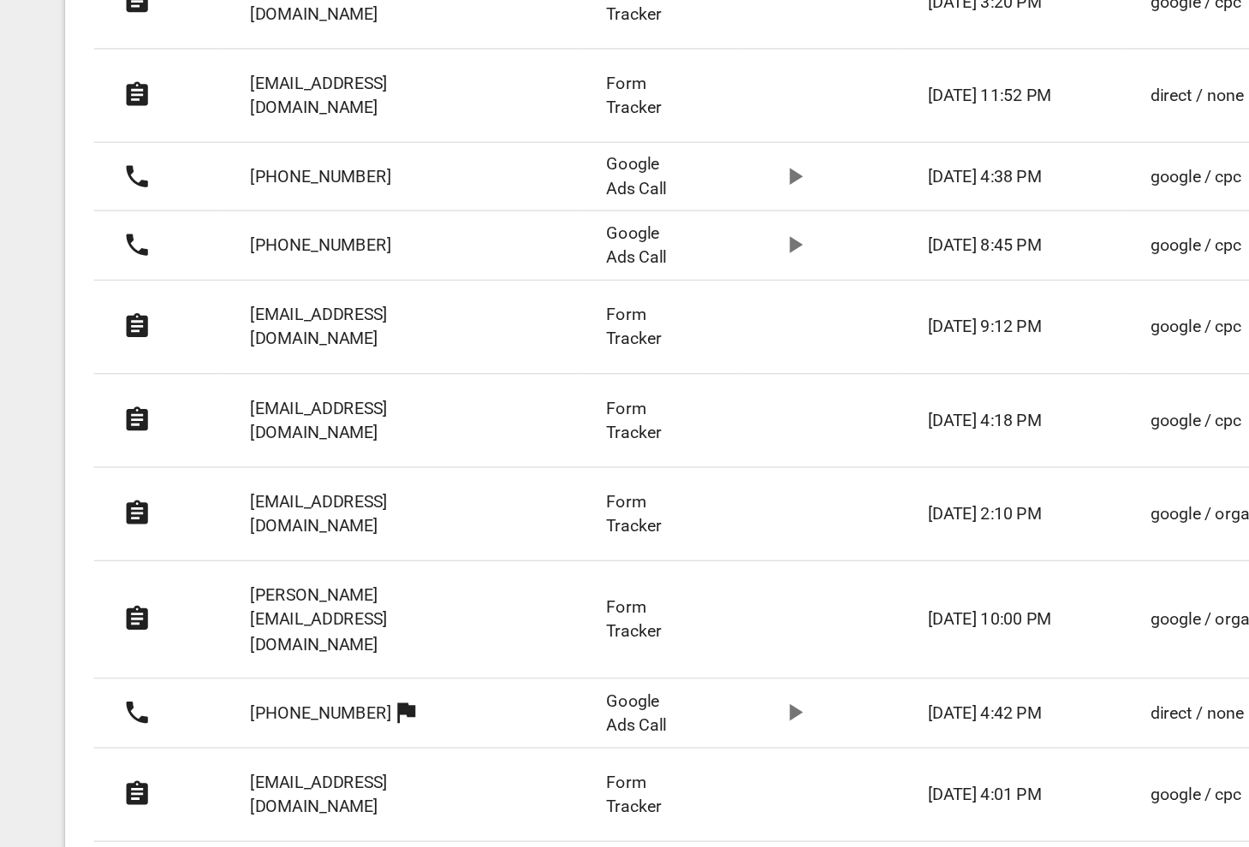
scroll to position [809, 0]
